Goal: Check status

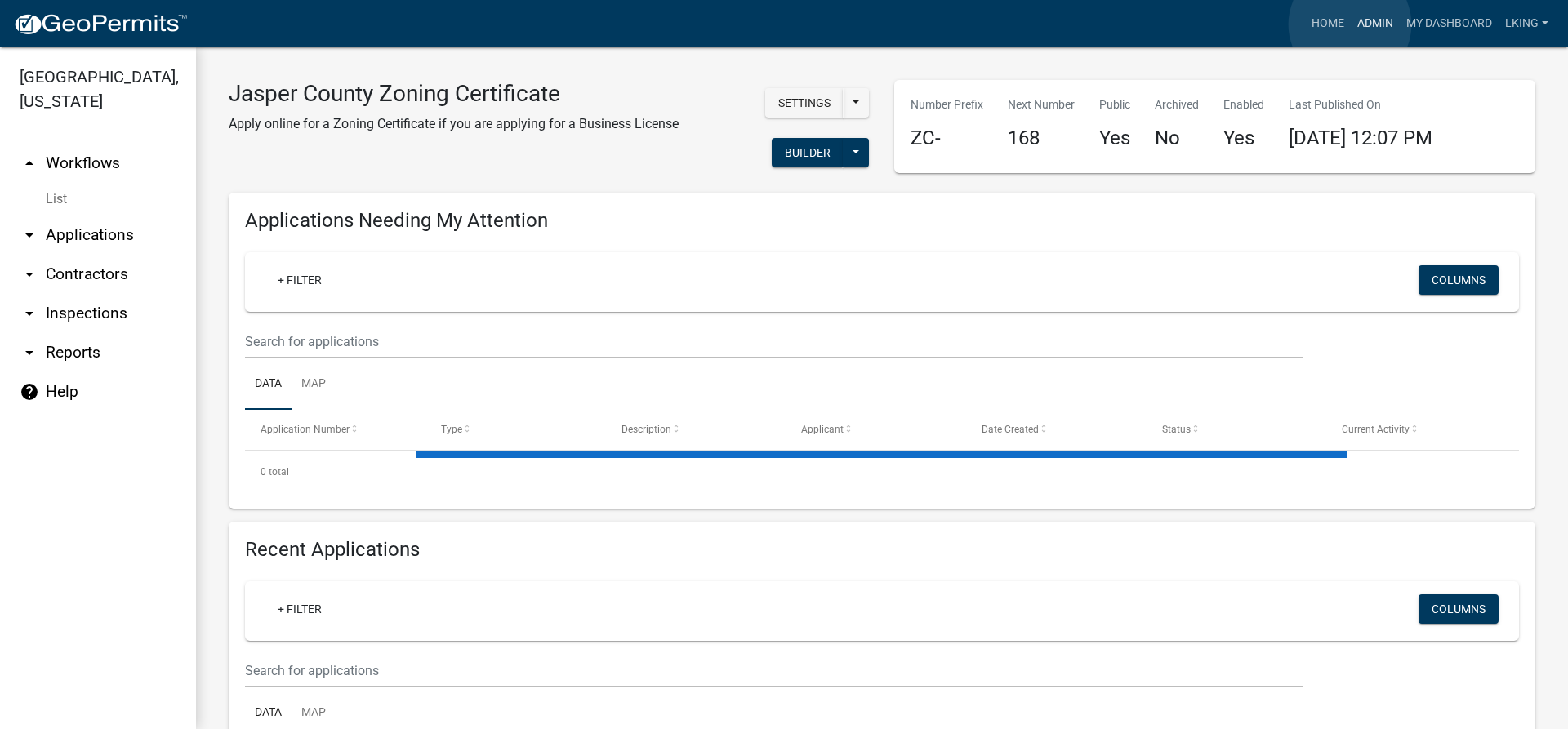
click at [1350, 25] on link "Admin" at bounding box center [1375, 24] width 49 height 31
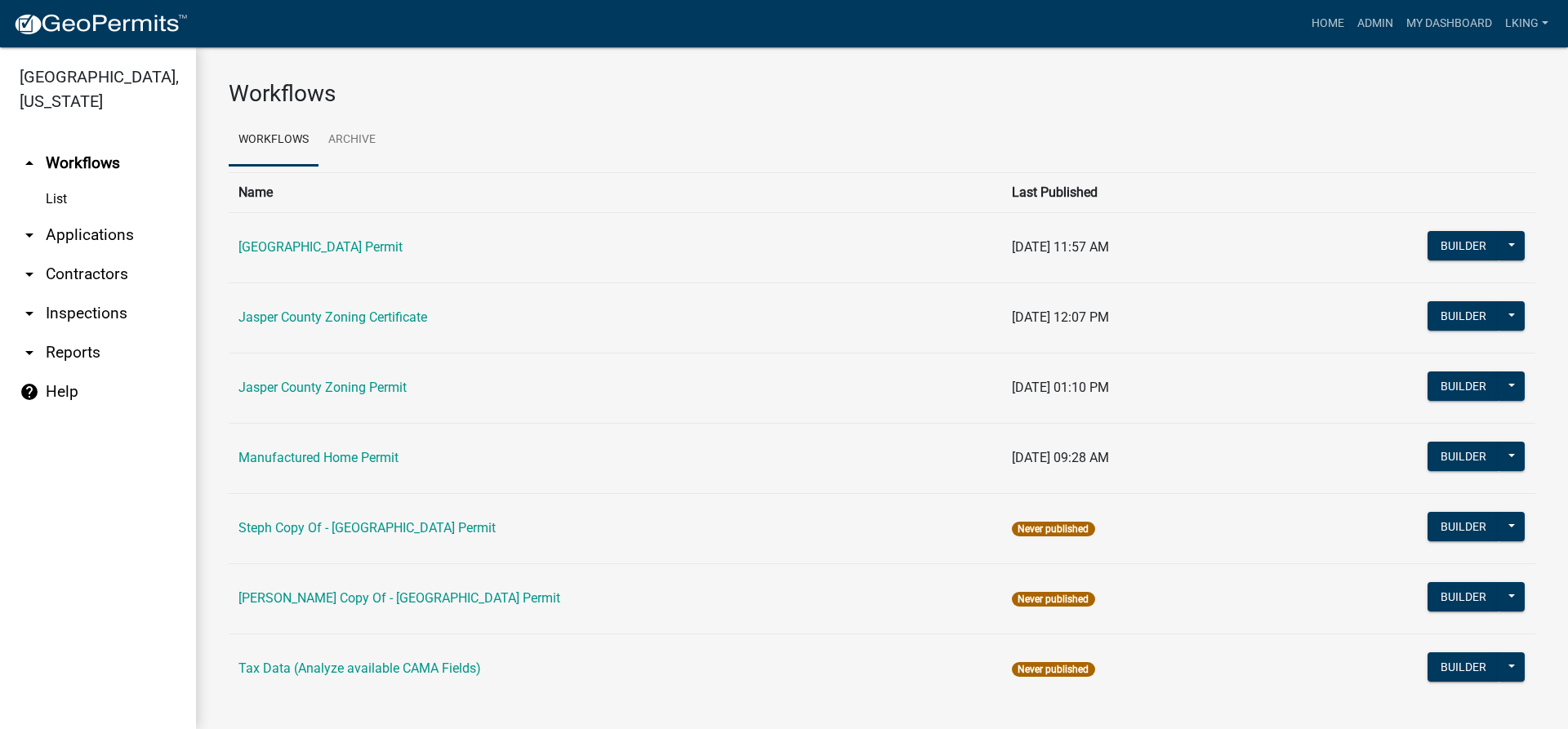
click at [339, 327] on td "Jasper County Zoning Certificate" at bounding box center [615, 317] width 773 height 70
click at [344, 312] on link "Jasper County Zoning Certificate" at bounding box center [333, 316] width 188 height 16
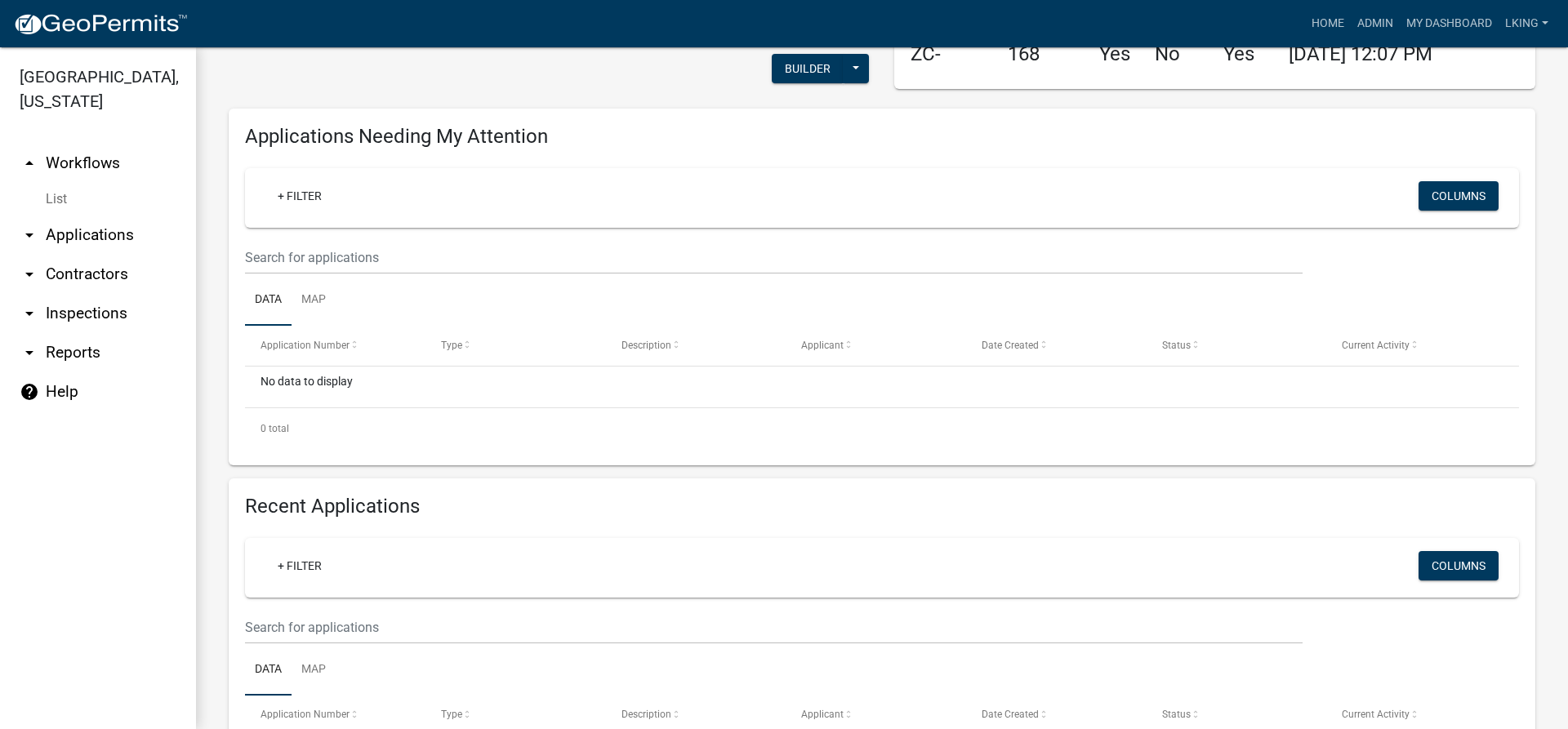
scroll to position [245, 0]
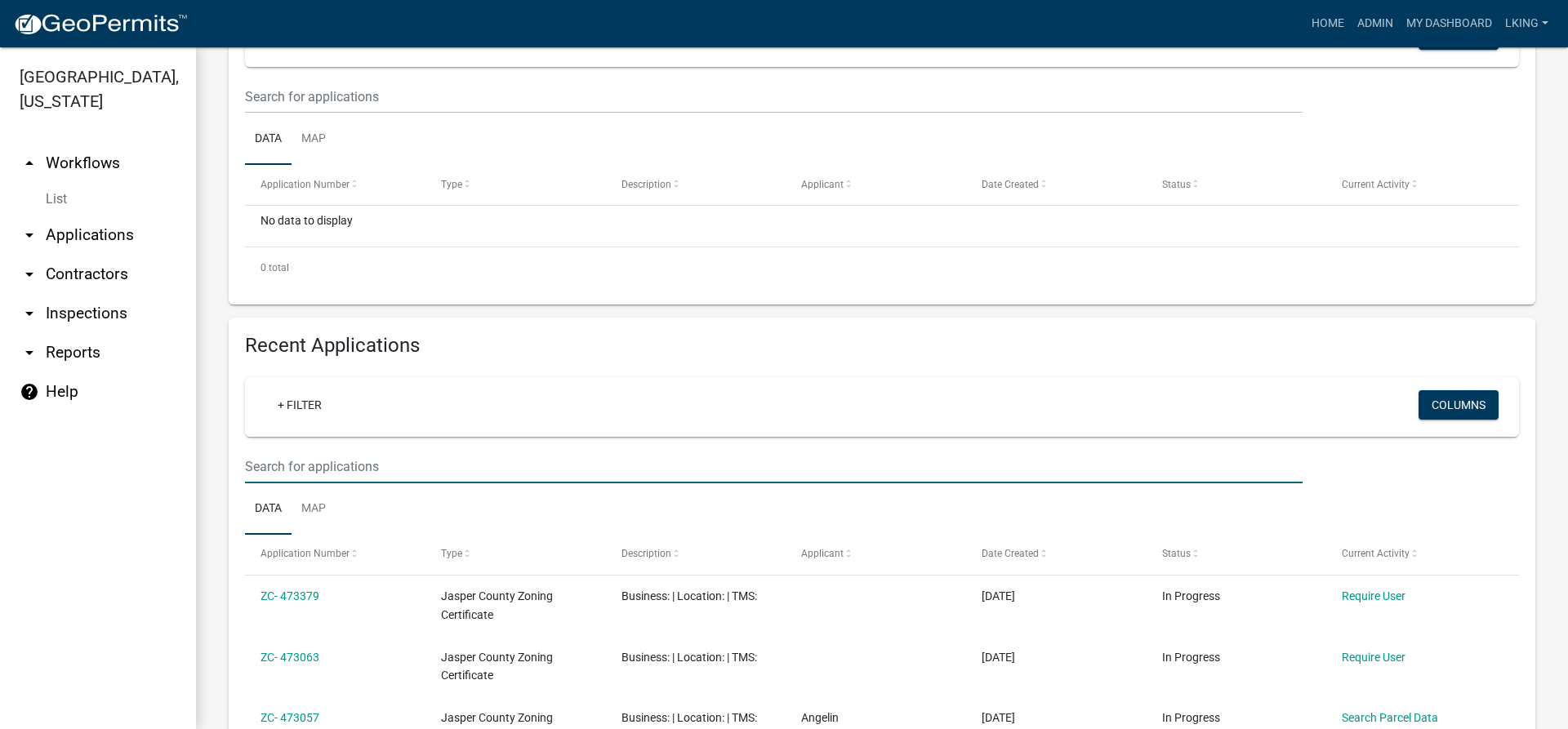
click at [369, 454] on input "text" at bounding box center [774, 466] width 1058 height 34
click at [263, 459] on input "text" at bounding box center [774, 466] width 1058 height 34
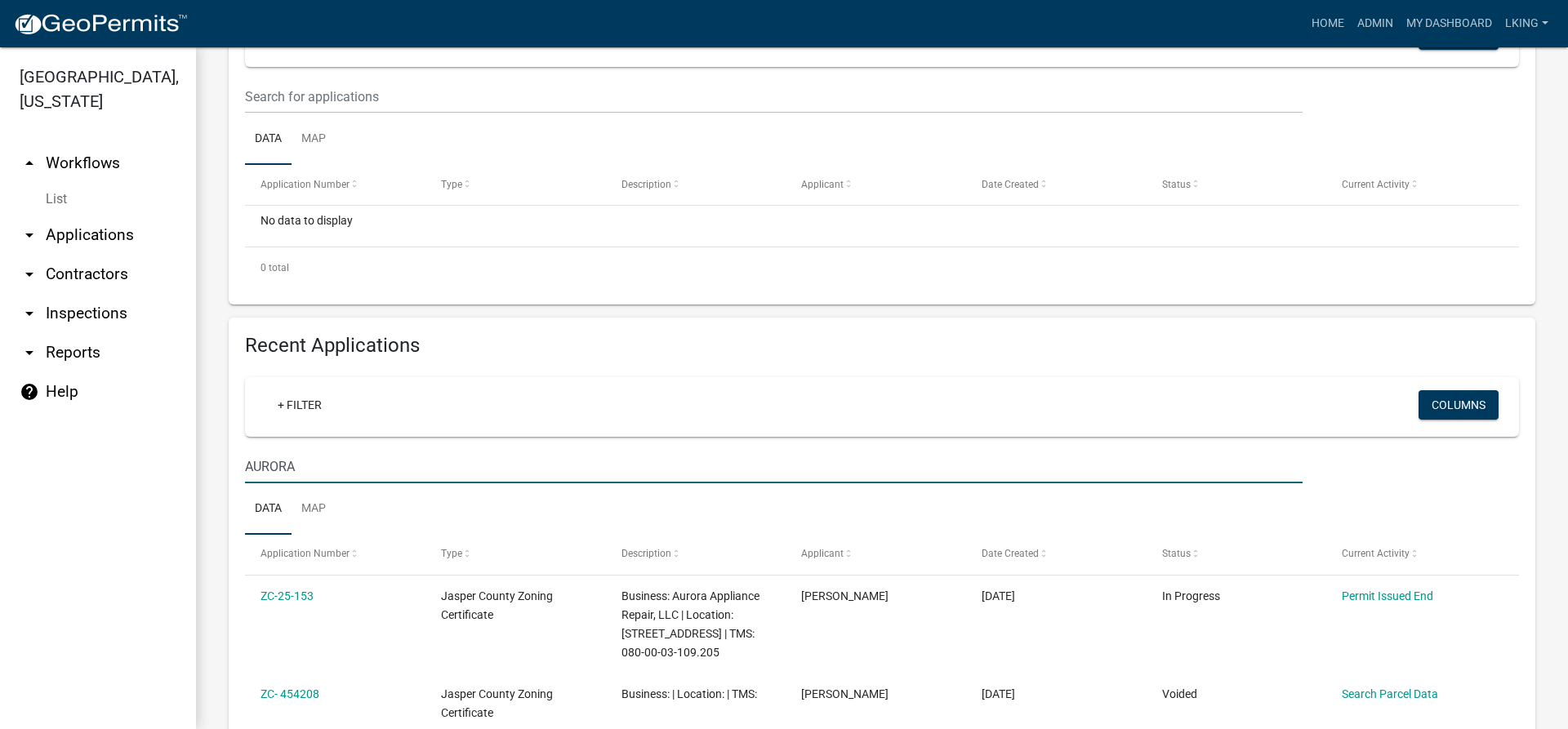
type input "AURORA"
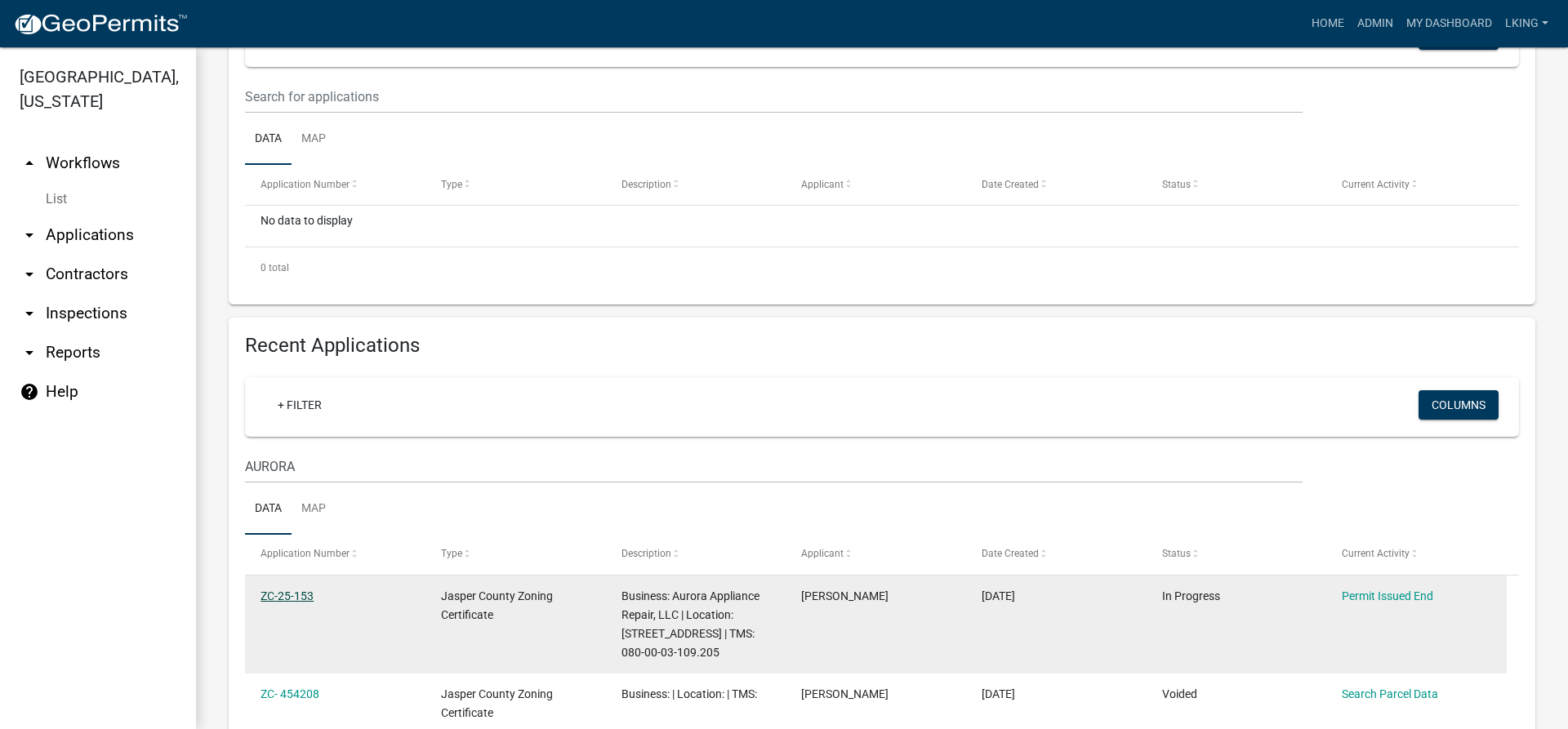
click at [278, 600] on link "ZC-25-153" at bounding box center [287, 596] width 53 height 13
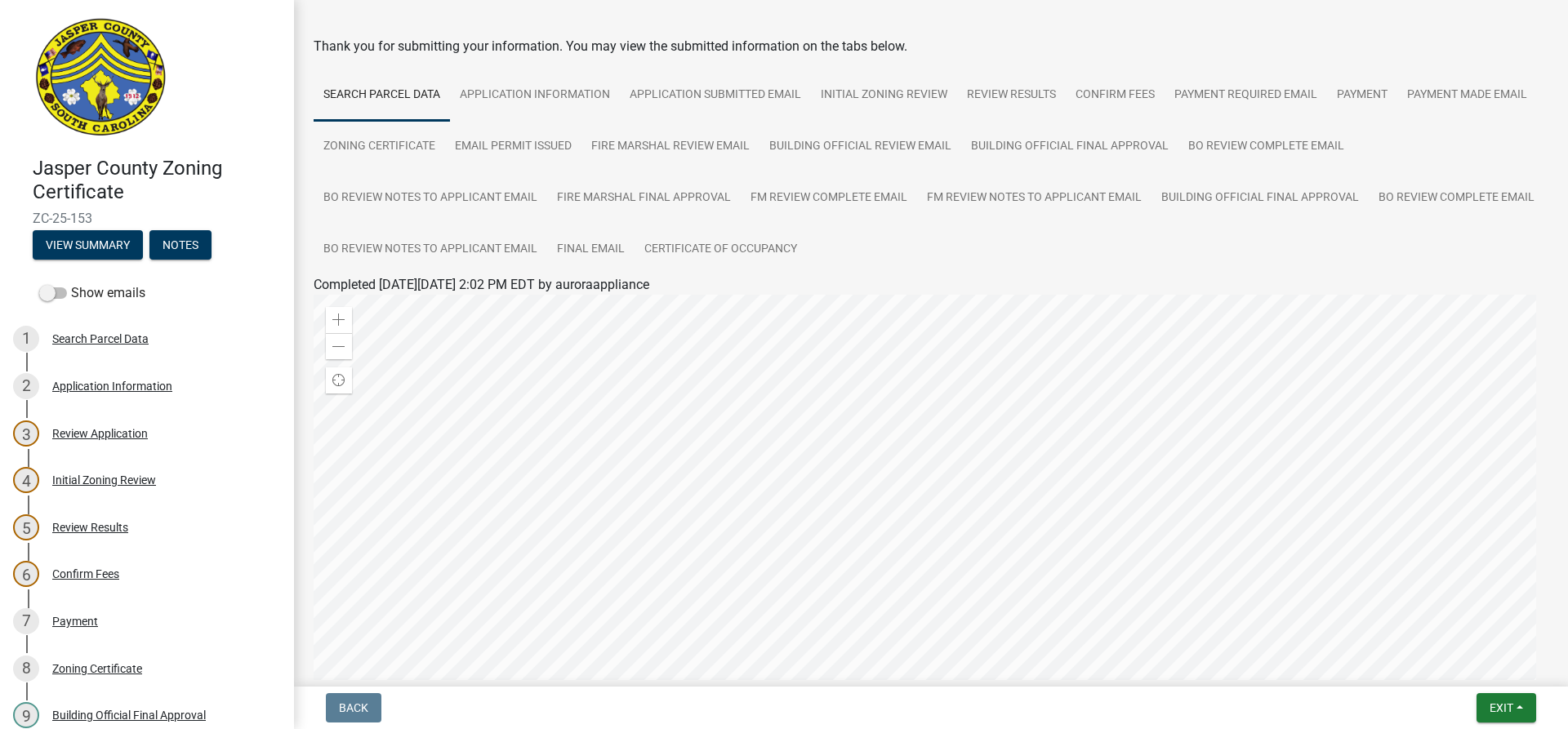
scroll to position [164, 0]
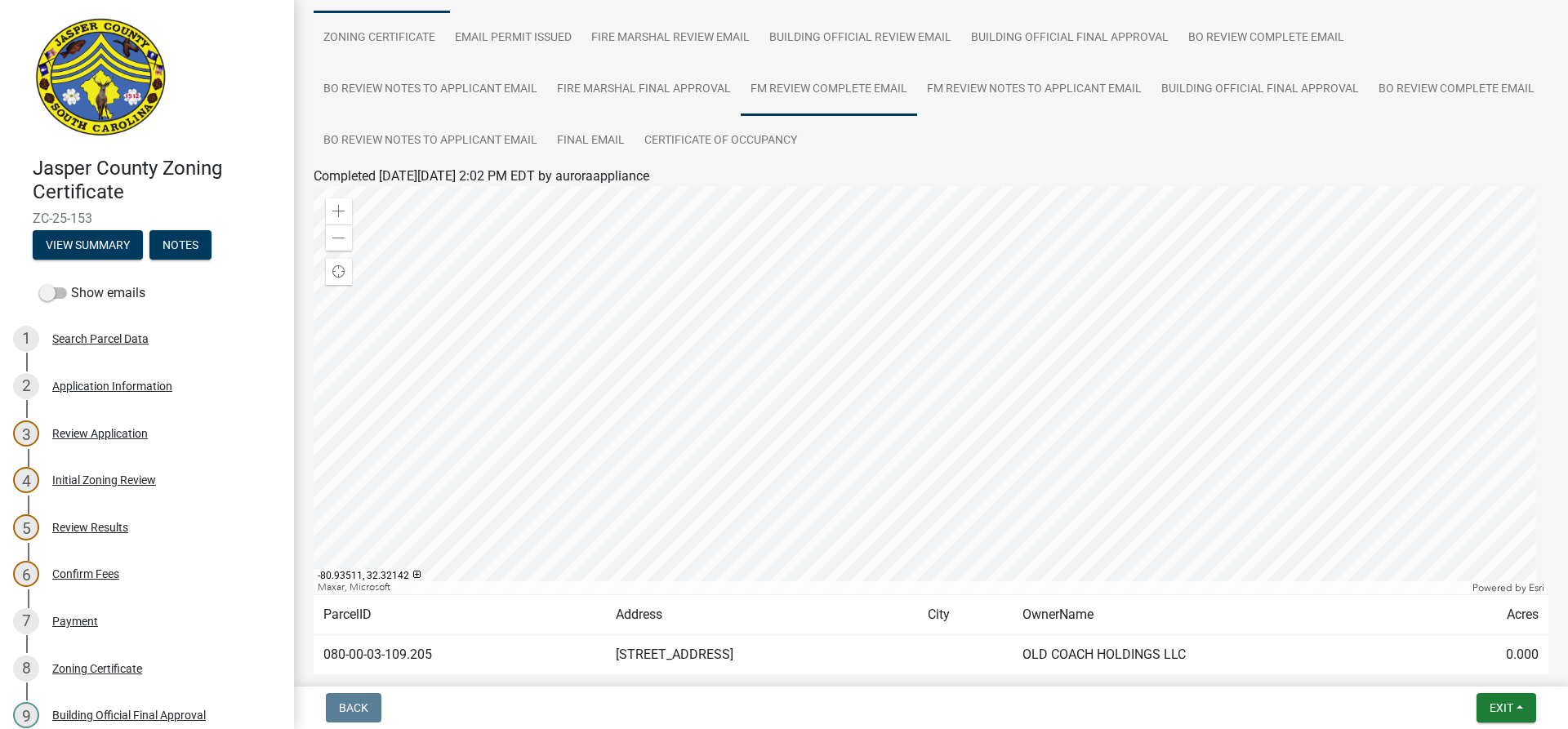
click at [822, 84] on link "FM Review Complete Email" at bounding box center [829, 90] width 177 height 52
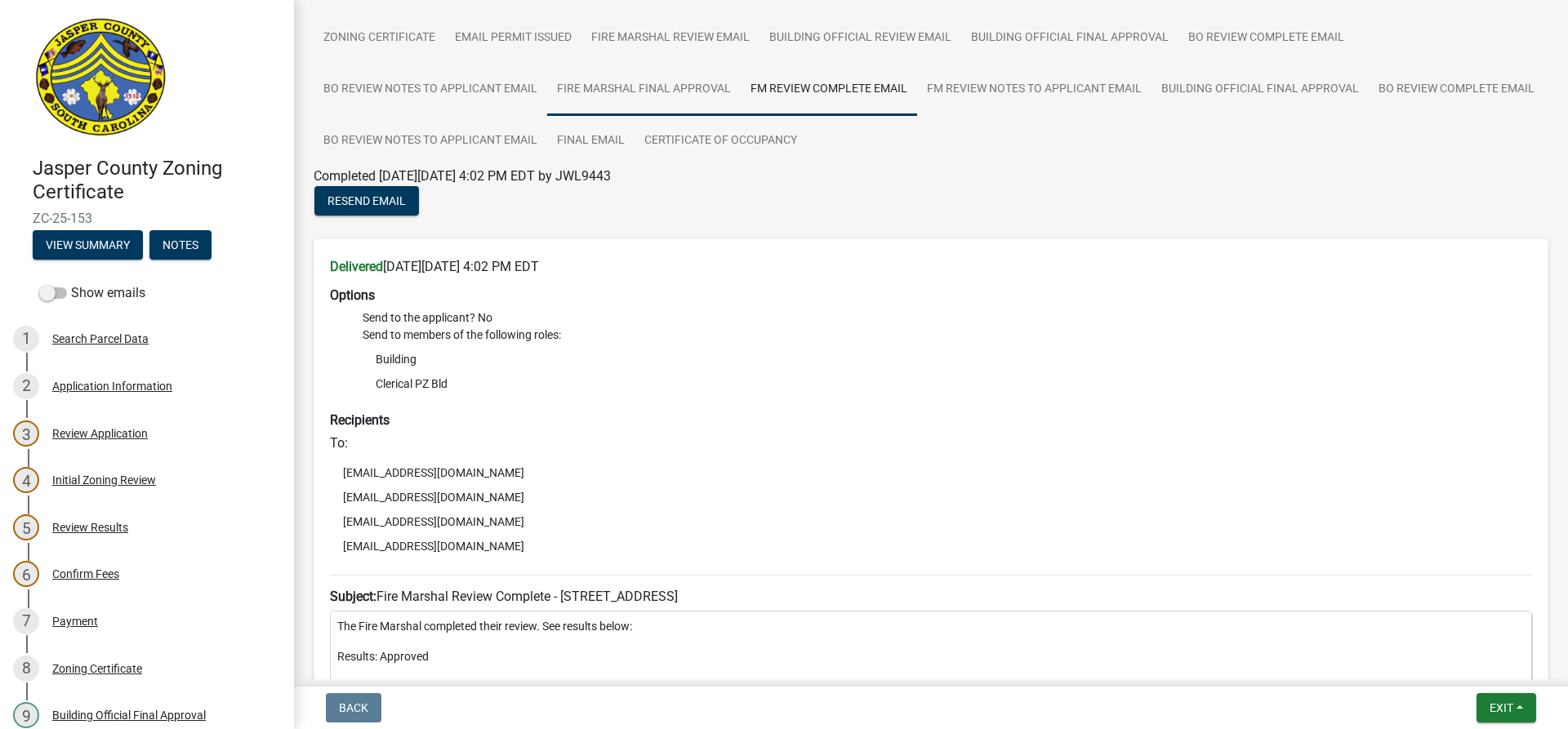
click at [695, 90] on link "Fire Marshal Final Approval" at bounding box center [644, 90] width 194 height 52
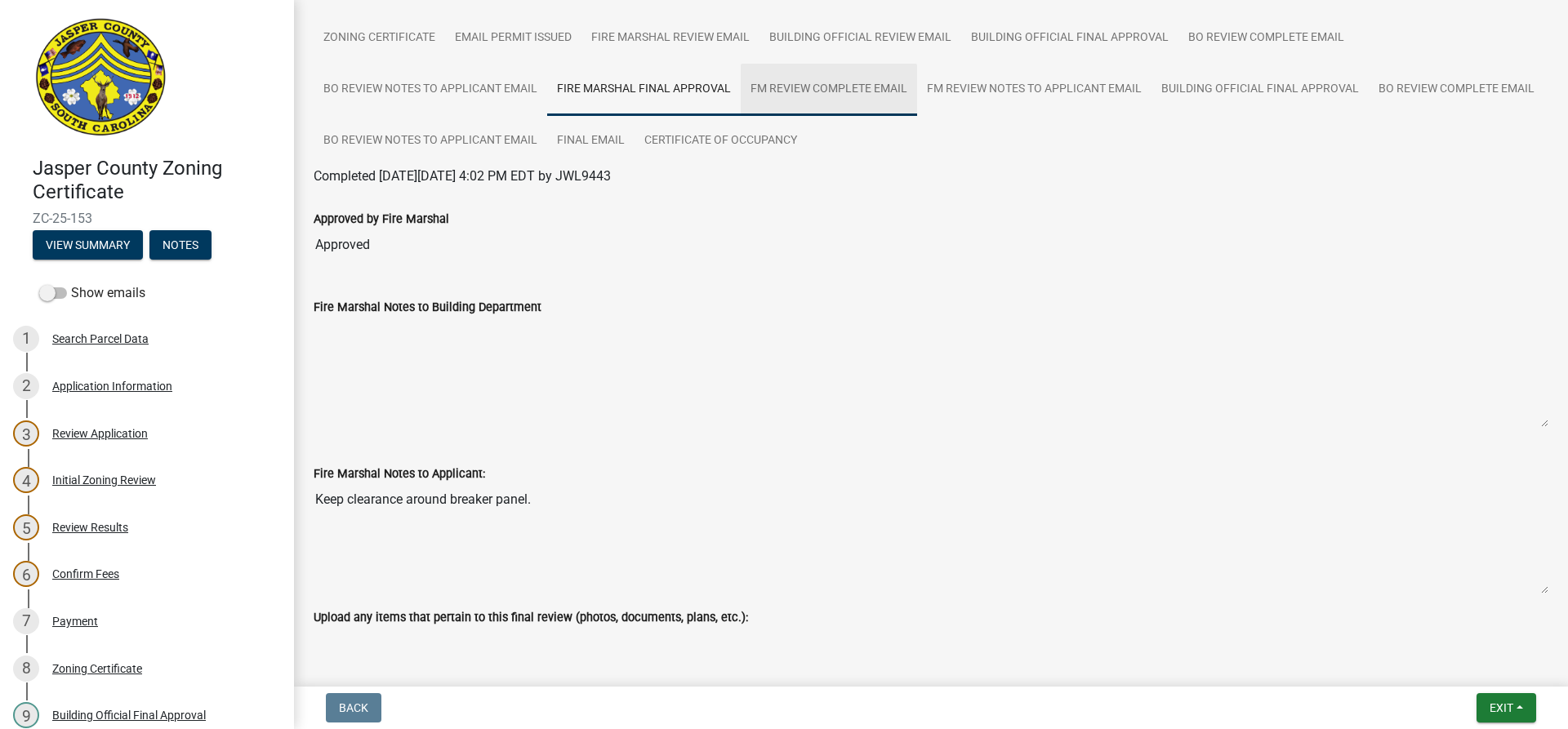
click at [849, 91] on link "FM Review Complete Email" at bounding box center [829, 90] width 177 height 52
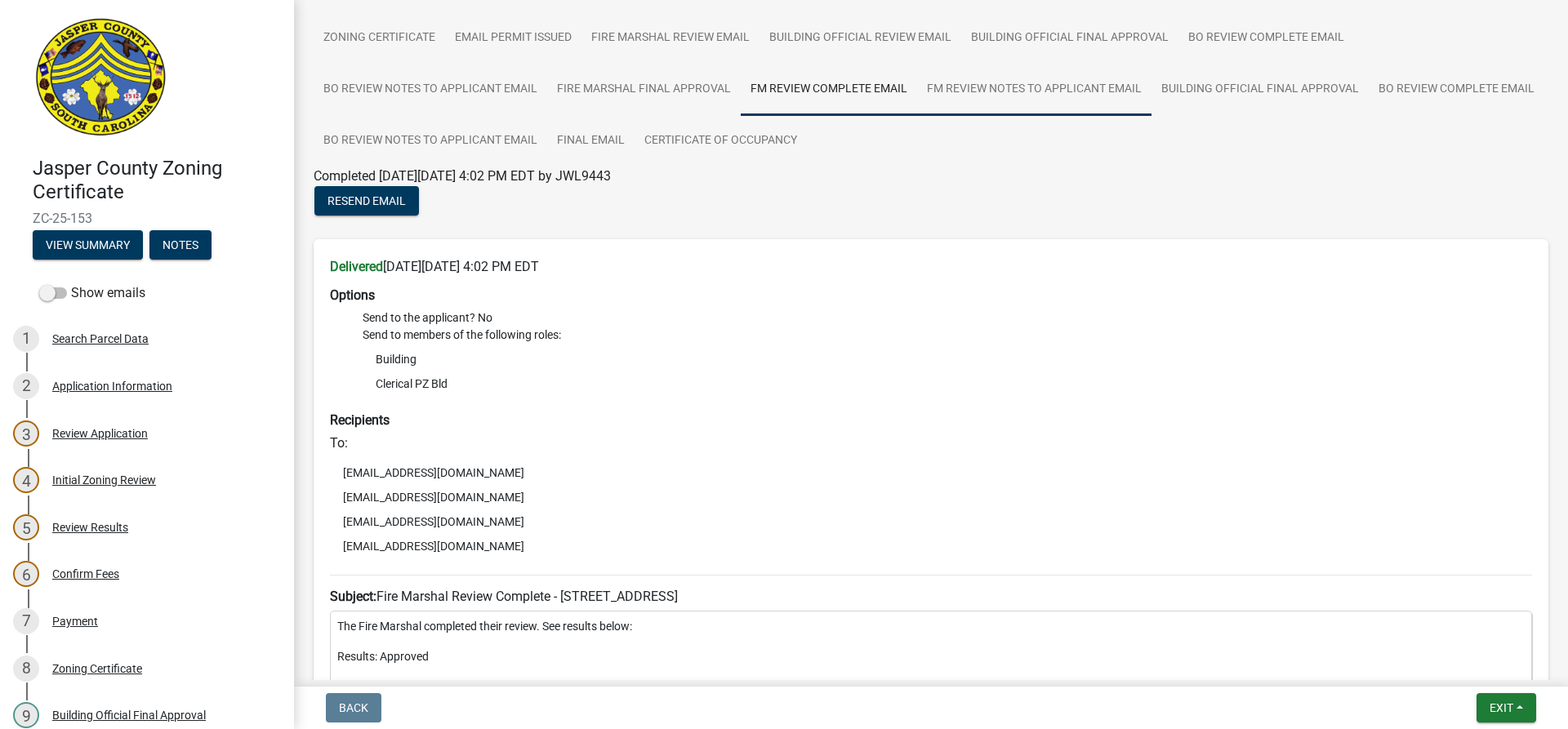
click at [943, 80] on link "FM Review Notes to Applicant Email" at bounding box center [1034, 90] width 234 height 52
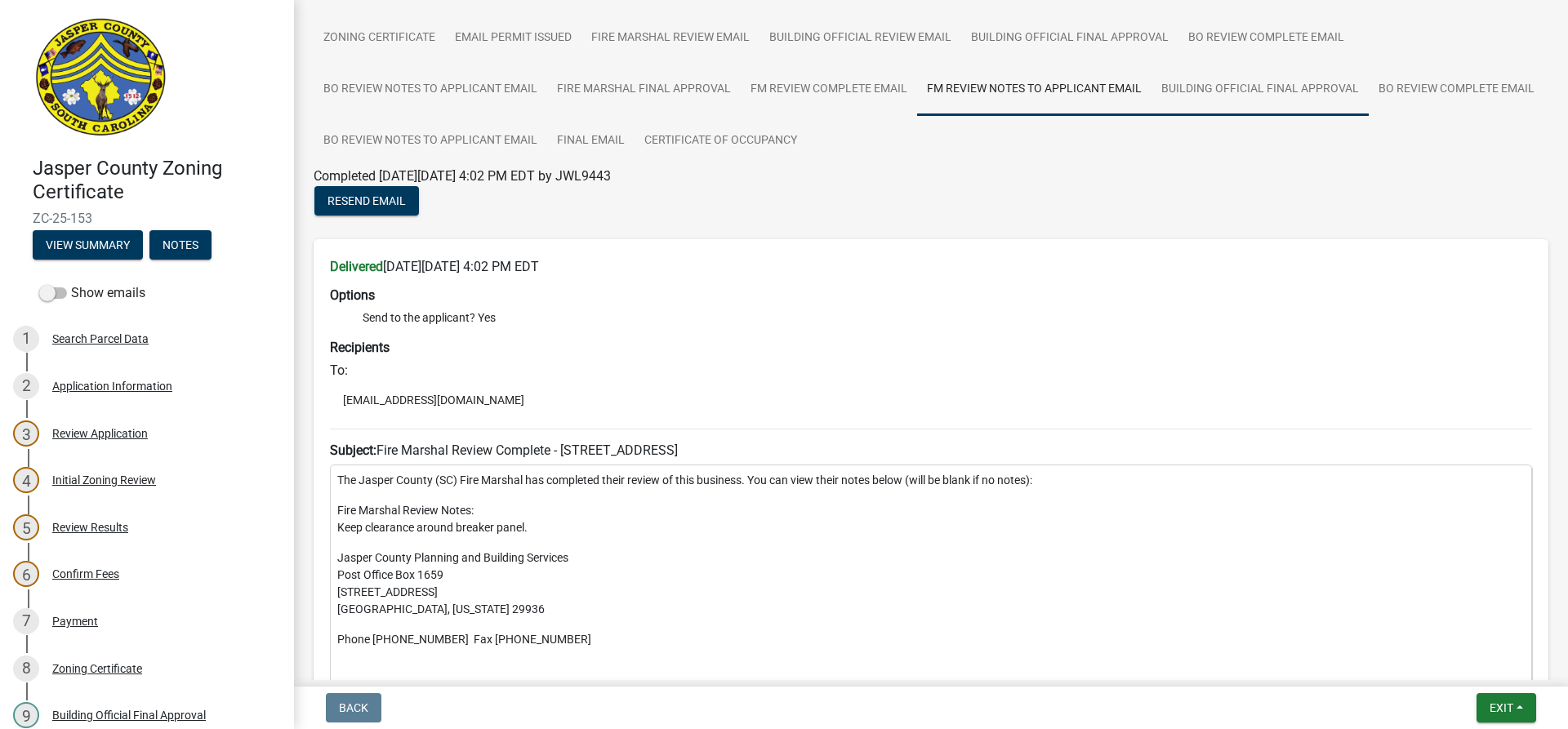
click at [1255, 87] on link "Building Official Final Approval" at bounding box center [1260, 90] width 217 height 52
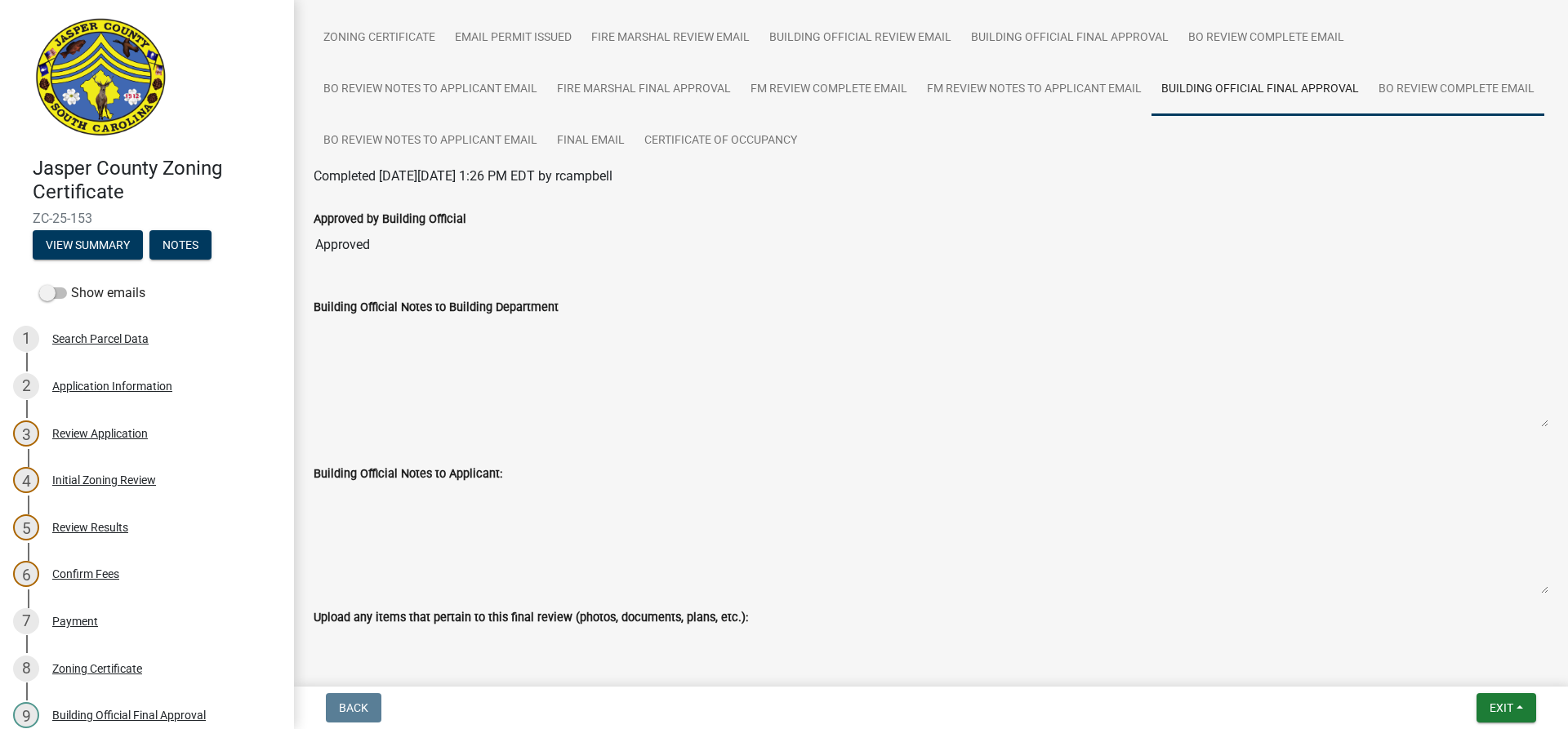
click at [1369, 116] on link "BO Review Complete Email" at bounding box center [1456, 90] width 176 height 52
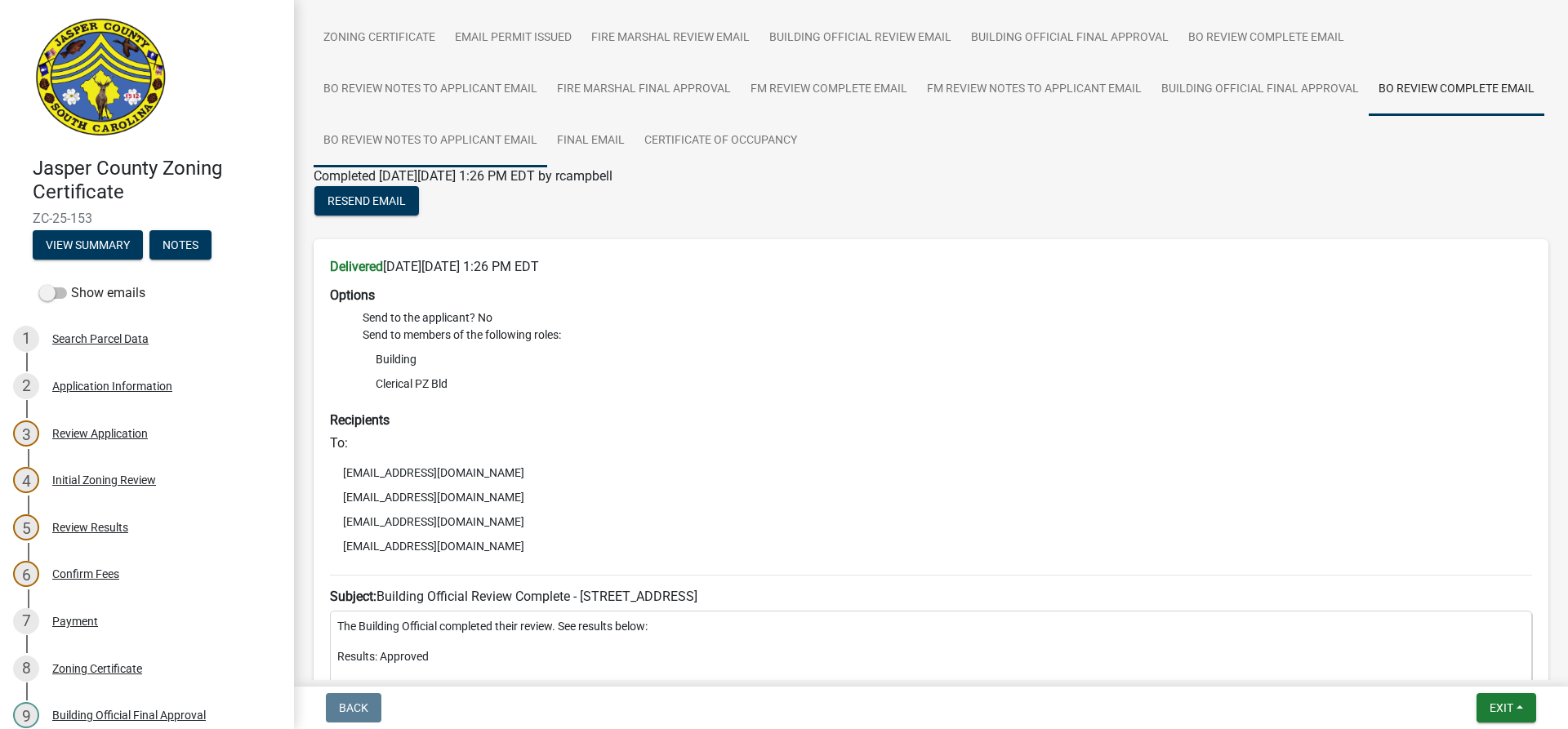
click at [547, 146] on link "BO Review Notes to Applicant Email" at bounding box center [430, 141] width 233 height 52
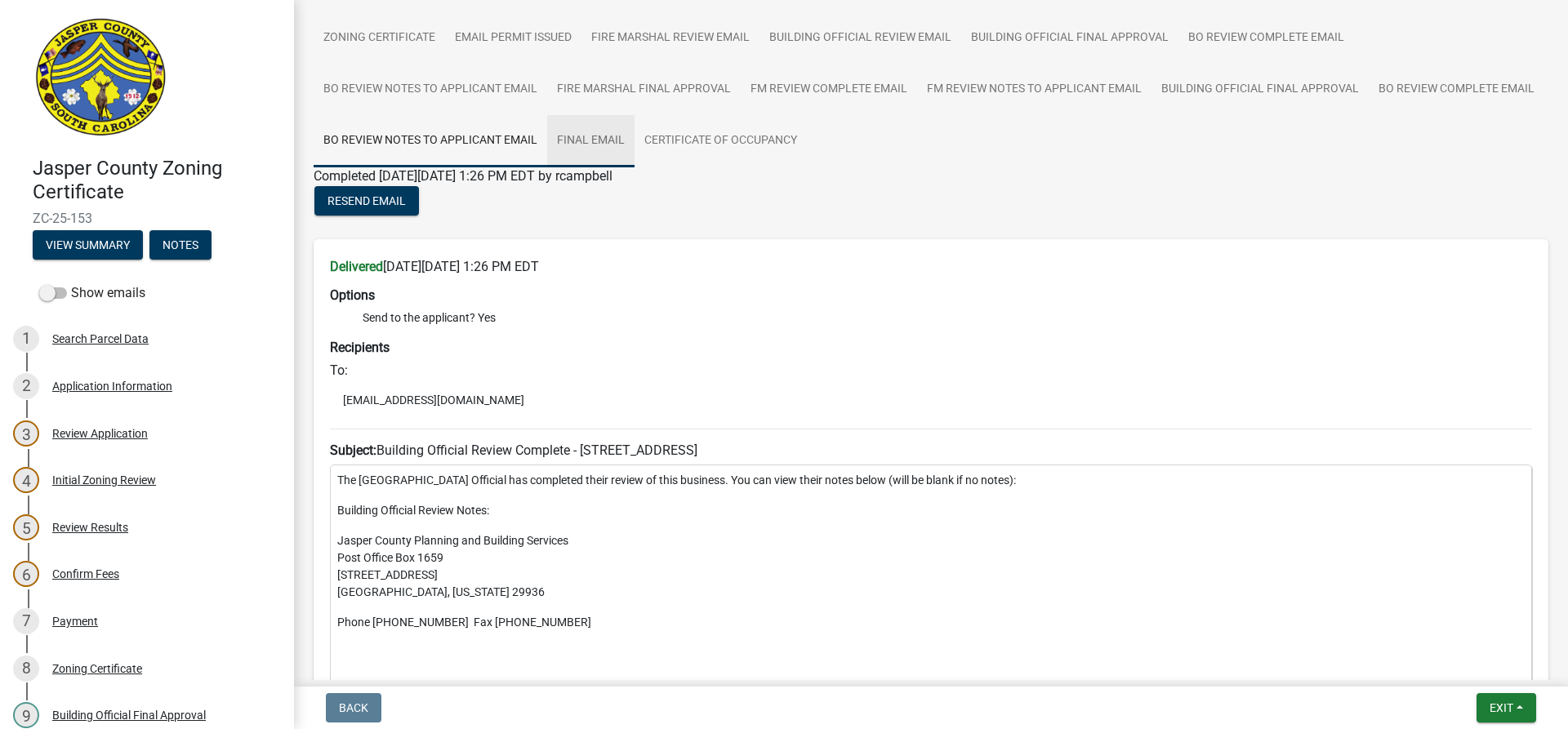
click at [635, 141] on link "Final Email" at bounding box center [591, 141] width 88 height 52
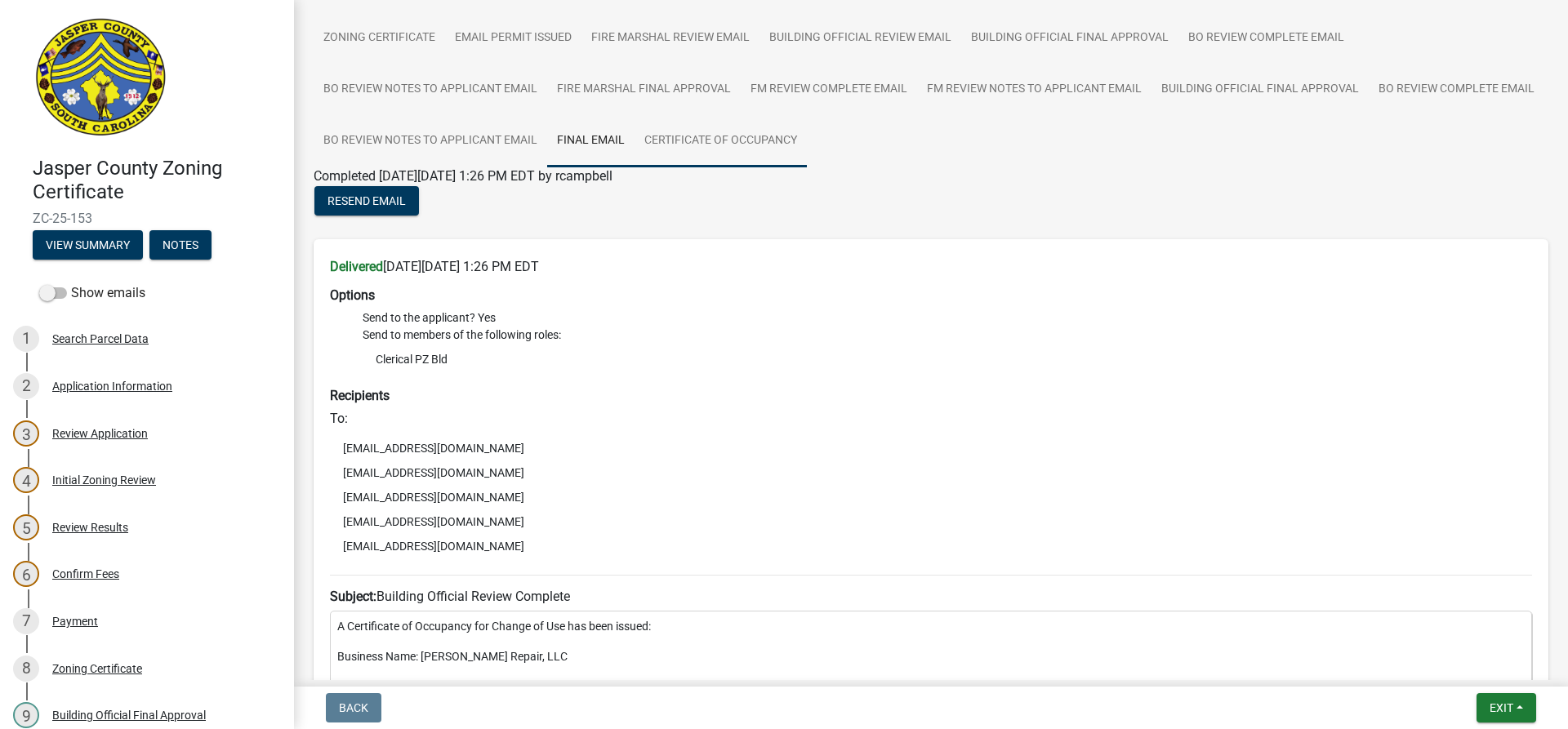
click at [807, 136] on link "Certificate of Occupancy" at bounding box center [721, 141] width 172 height 52
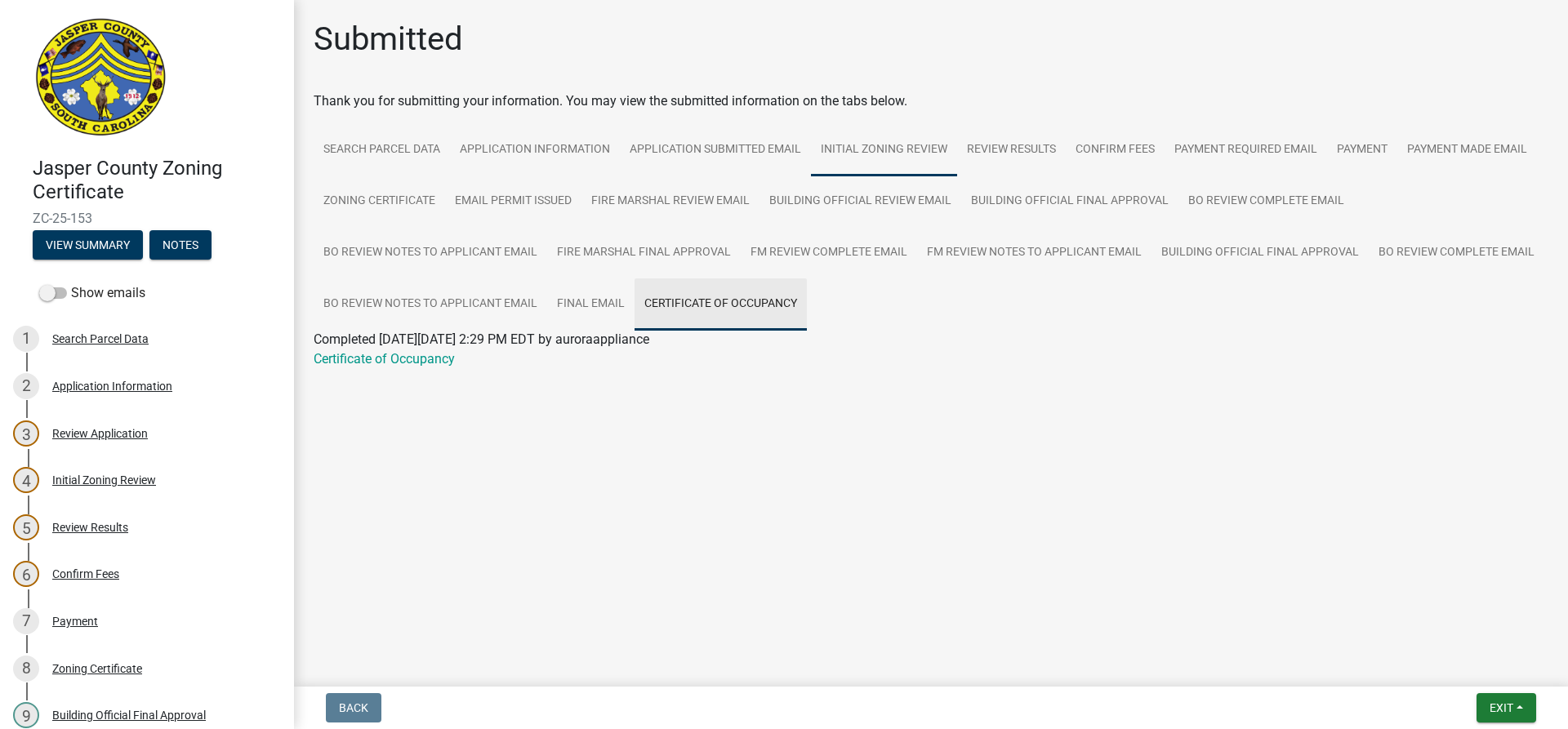
scroll to position [0, 0]
click at [430, 360] on link "Certificate of Occupancy" at bounding box center [384, 359] width 141 height 16
